Goal: Navigation & Orientation: Find specific page/section

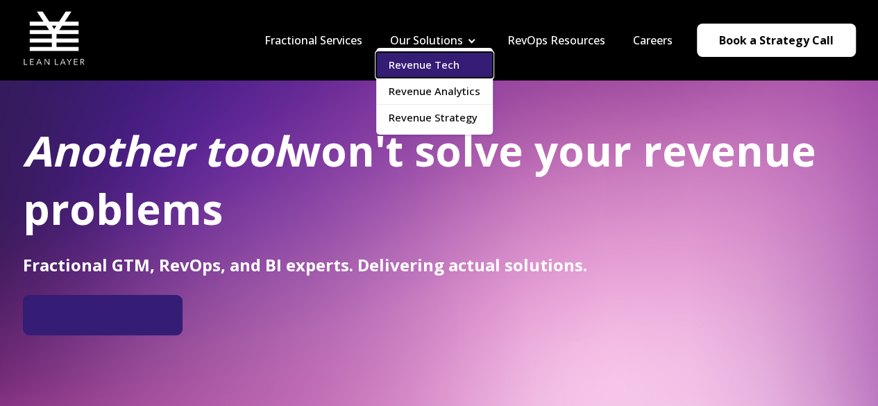
click at [421, 71] on link "Revenue Tech" at bounding box center [434, 65] width 117 height 26
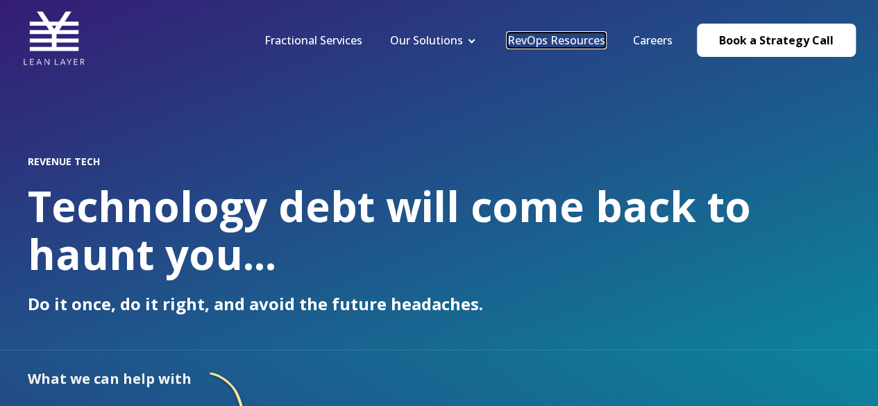
click at [534, 40] on link "RevOps Resources" at bounding box center [556, 40] width 98 height 15
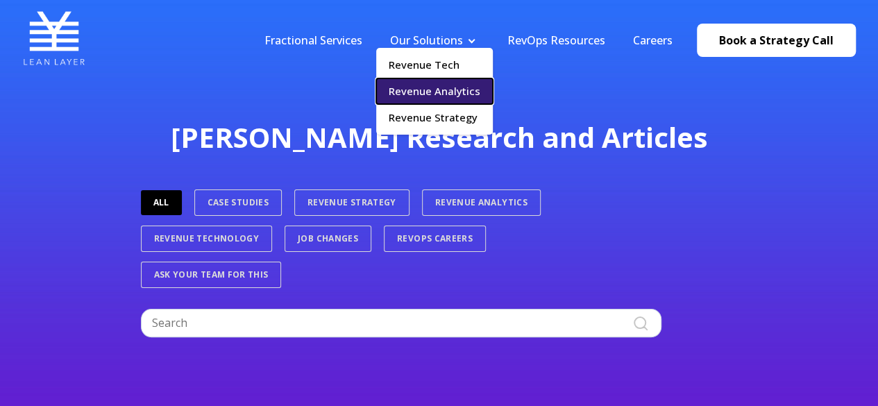
click at [437, 88] on link "Revenue Analytics" at bounding box center [434, 91] width 117 height 26
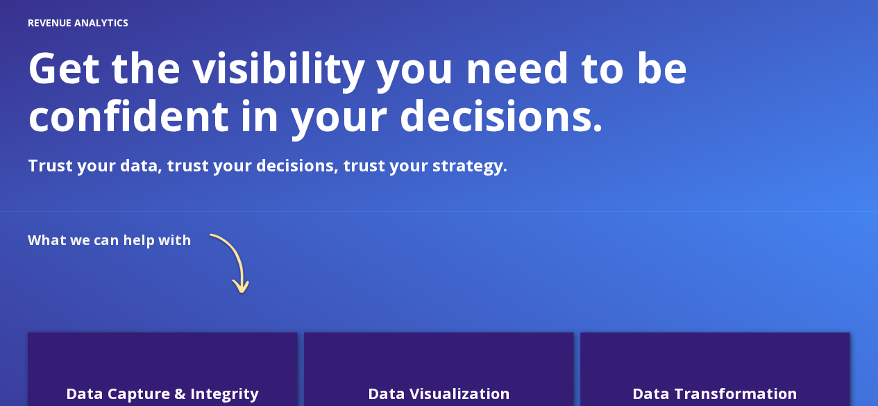
scroll to position [347, 0]
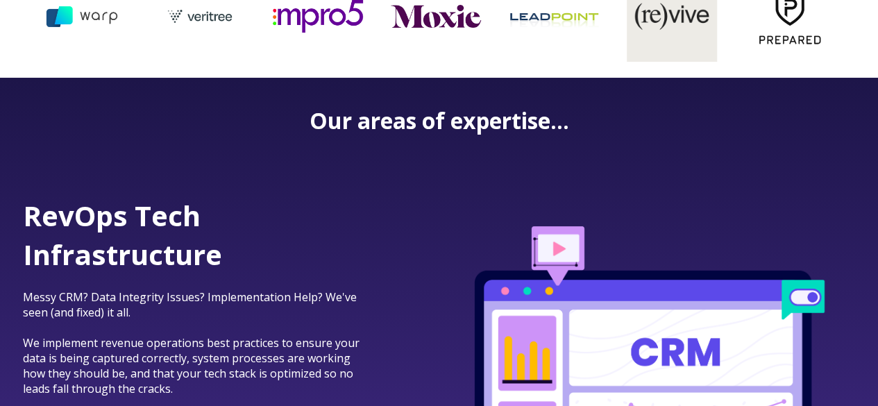
scroll to position [694, 0]
